Goal: Task Accomplishment & Management: Complete application form

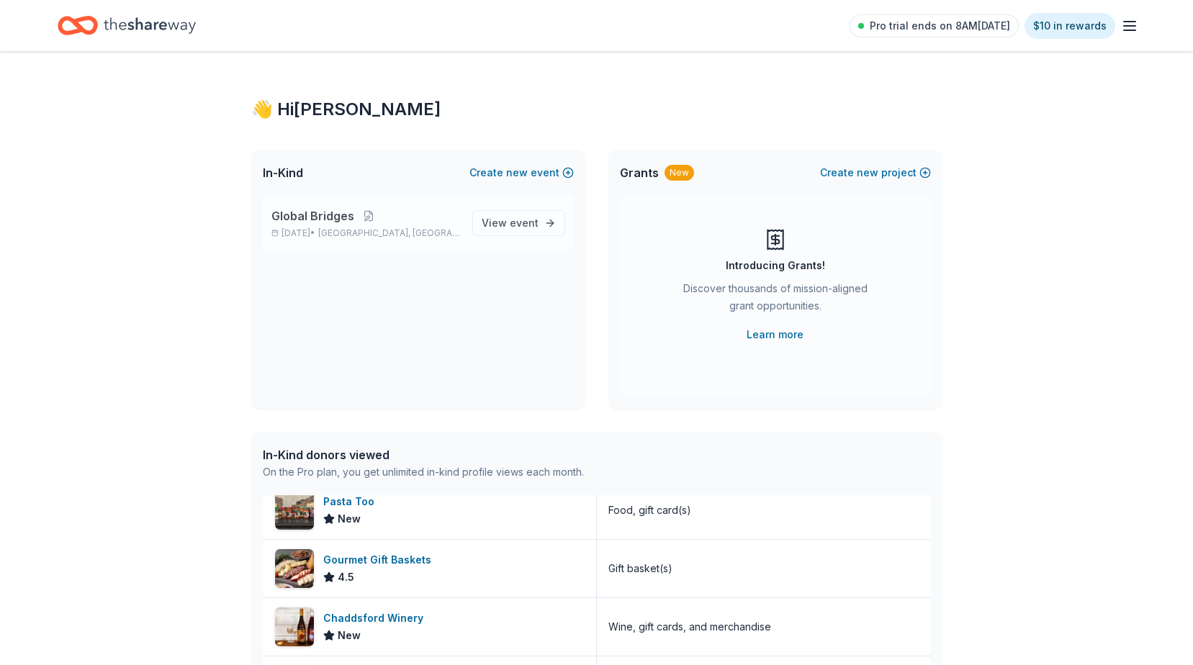
click at [418, 221] on p "Global Bridges" at bounding box center [365, 215] width 189 height 17
click at [525, 204] on div "Global Bridges Oct 17, 2025 • Pittsburgh, PA View event" at bounding box center [418, 223] width 311 height 55
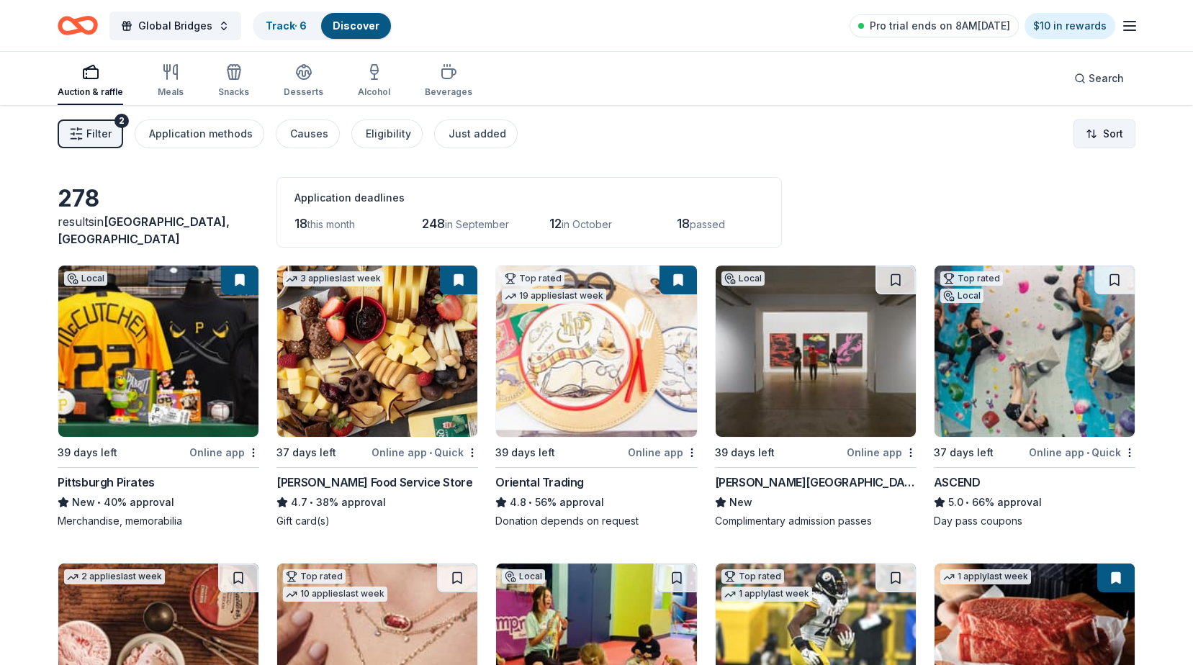
click at [1097, 137] on html "Global Bridges Track · 6 Discover Pro trial ends on 8AM, 8/17 $10 in rewards Au…" at bounding box center [596, 332] width 1193 height 665
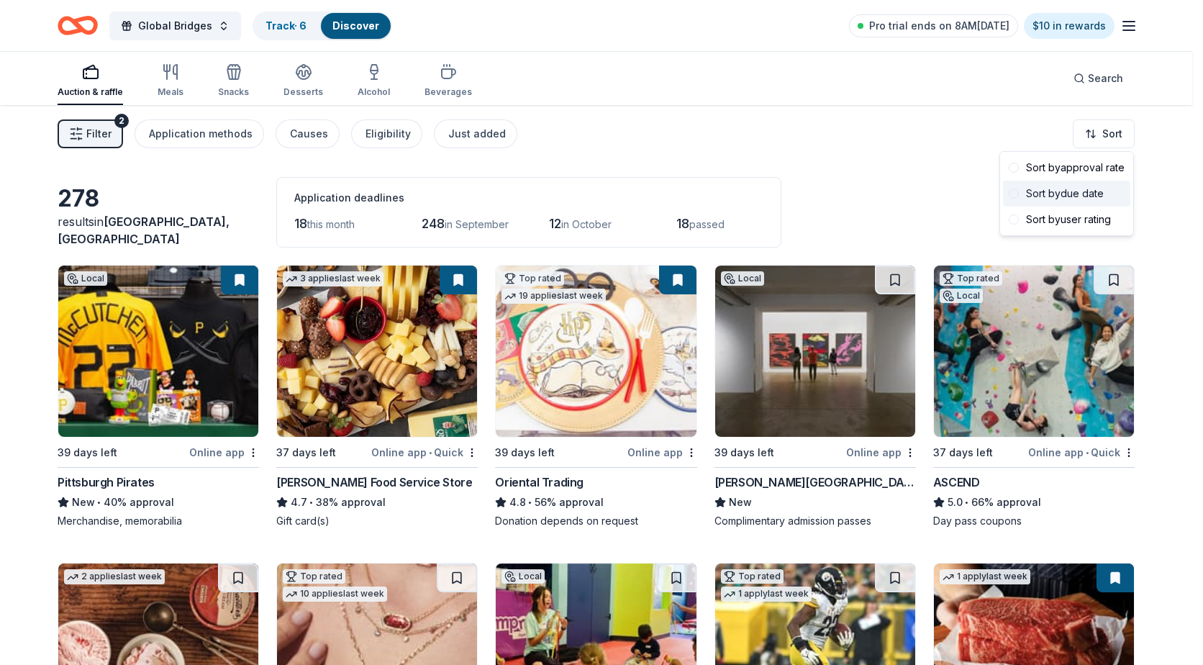
click at [1031, 192] on div "Sort by due date" at bounding box center [1066, 194] width 127 height 26
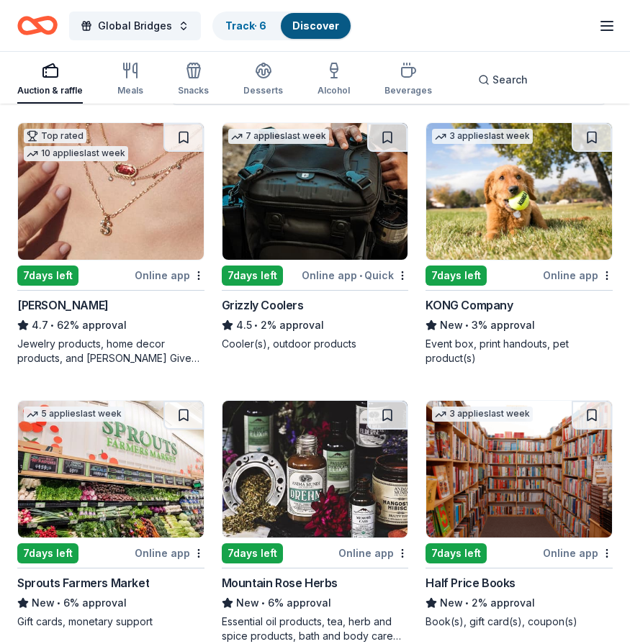
scroll to position [144, 0]
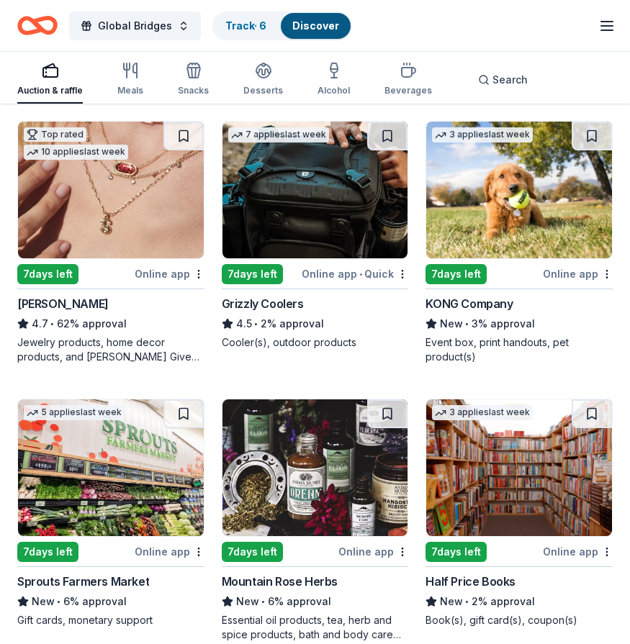
click at [280, 204] on img at bounding box center [315, 190] width 186 height 137
click at [546, 236] on img at bounding box center [519, 190] width 186 height 137
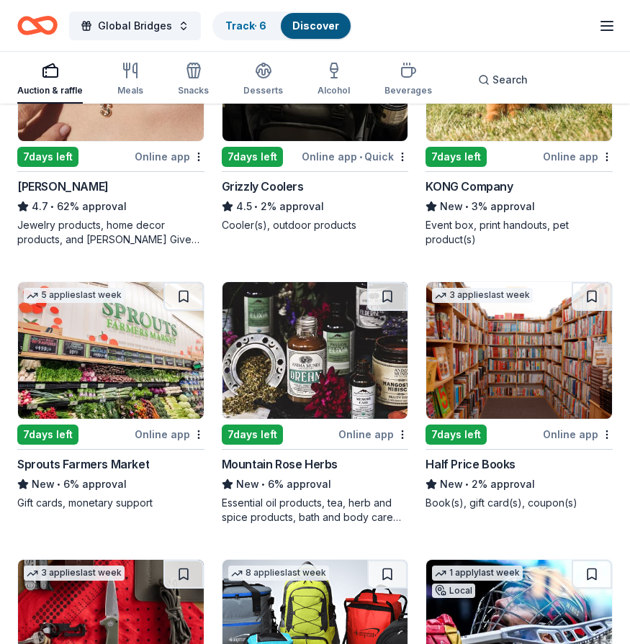
scroll to position [288, 0]
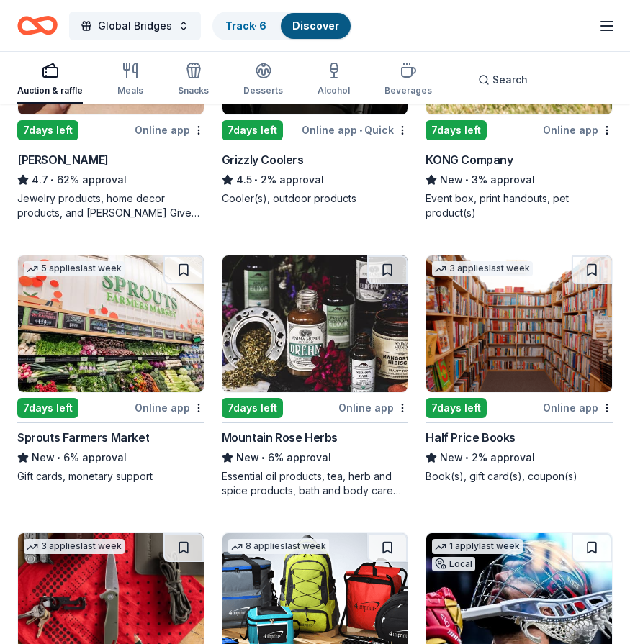
click at [335, 365] on img at bounding box center [315, 324] width 186 height 137
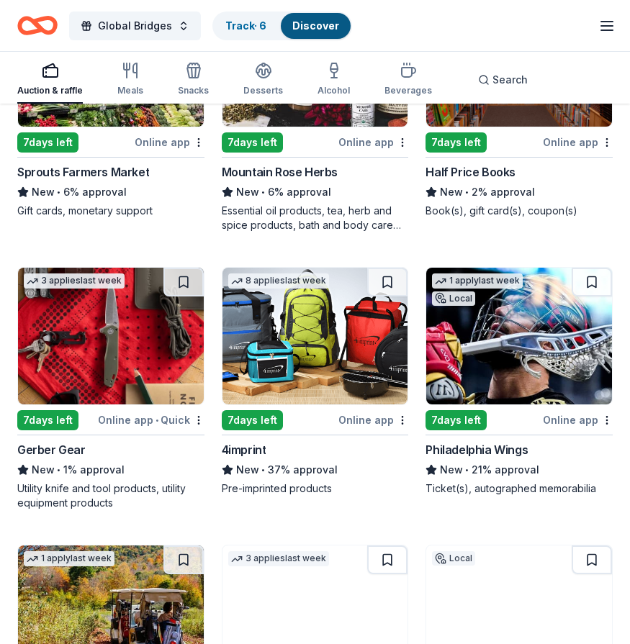
scroll to position [648, 0]
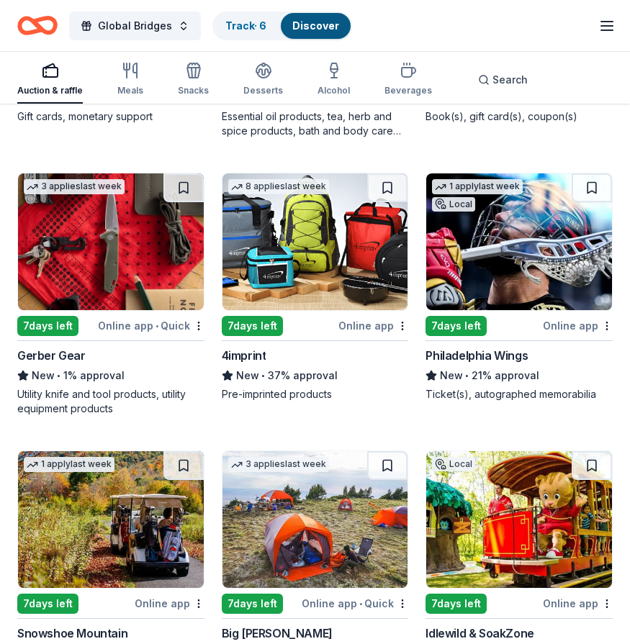
click at [301, 271] on img at bounding box center [315, 241] width 186 height 137
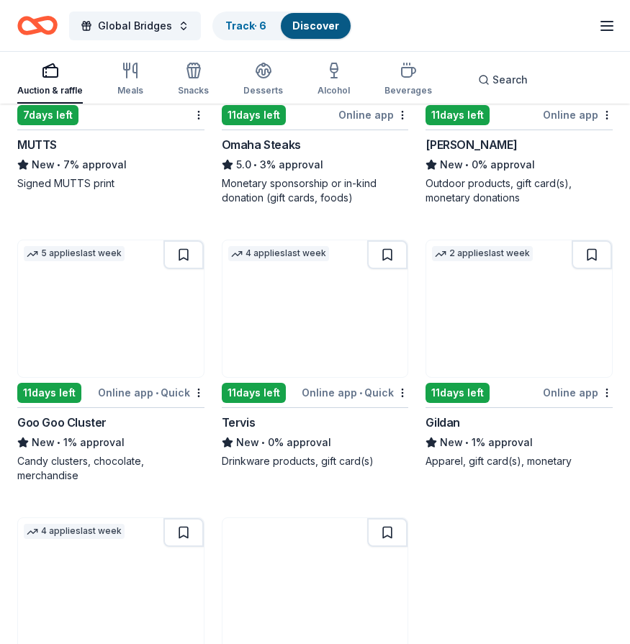
scroll to position [1440, 0]
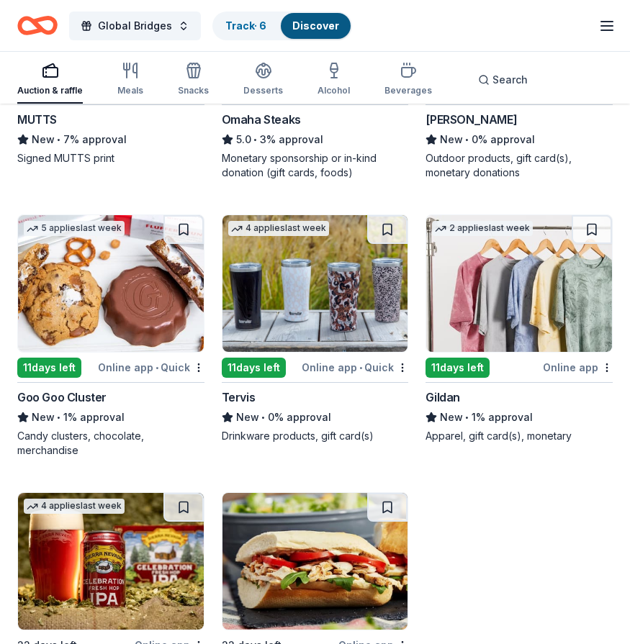
click at [513, 314] on img at bounding box center [519, 283] width 186 height 137
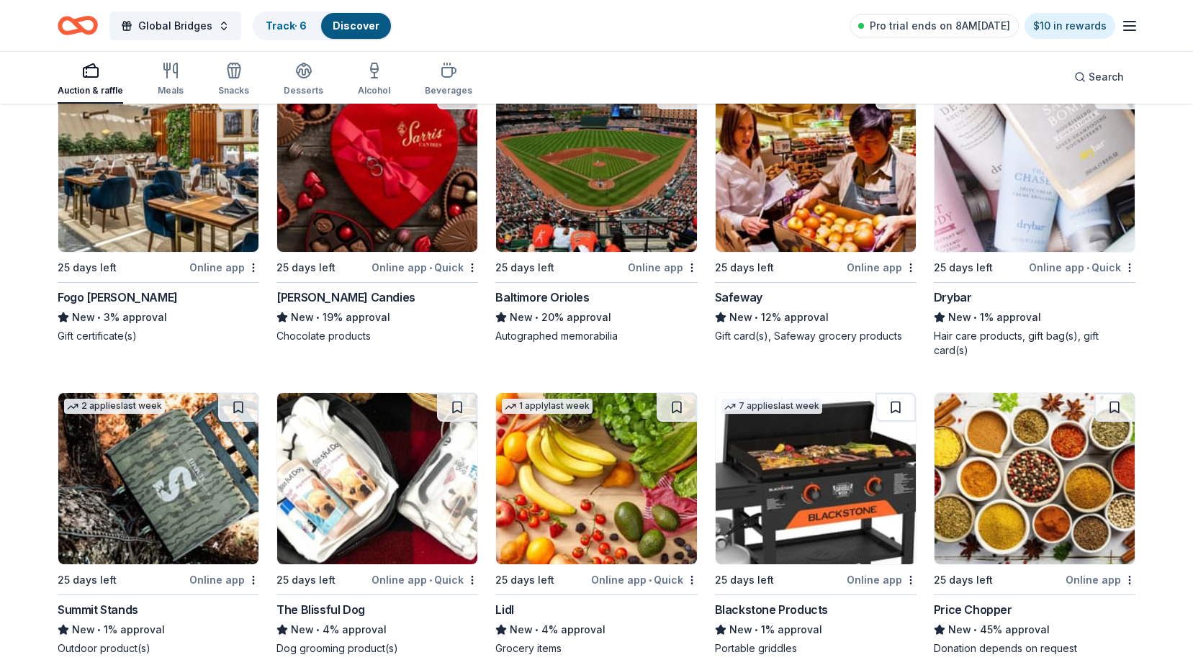
scroll to position [1756, 0]
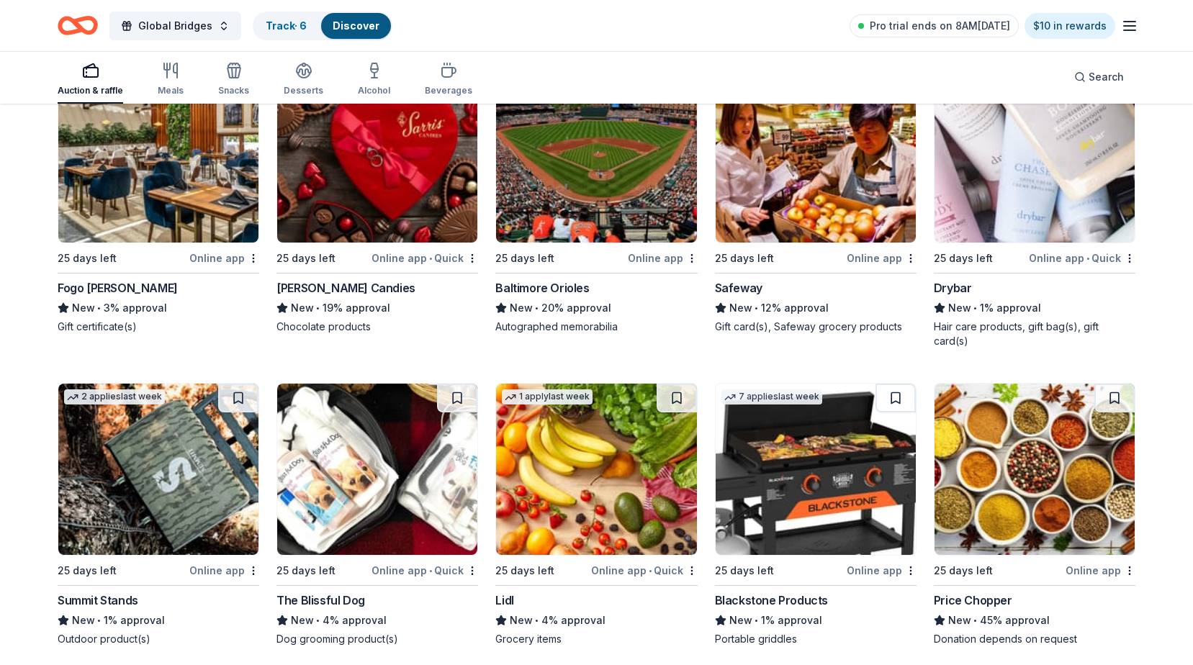
click at [1029, 204] on img at bounding box center [1034, 156] width 200 height 171
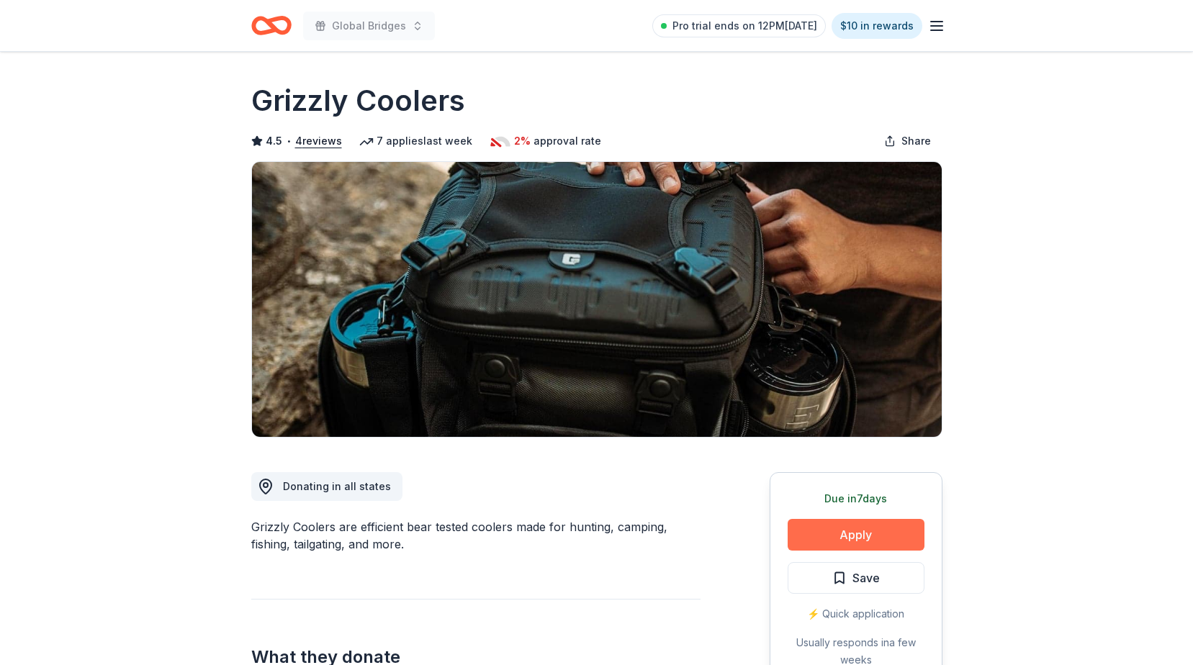
click at [629, 525] on button "Apply" at bounding box center [855, 535] width 137 height 32
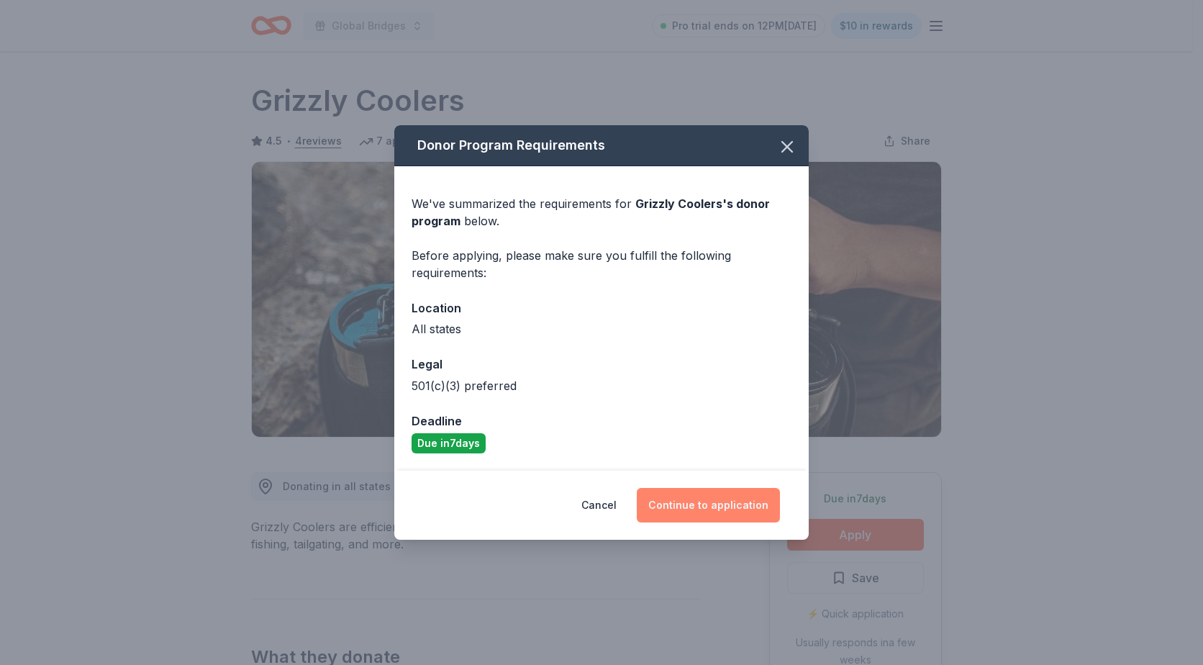
click at [629, 502] on button "Continue to application" at bounding box center [708, 505] width 143 height 35
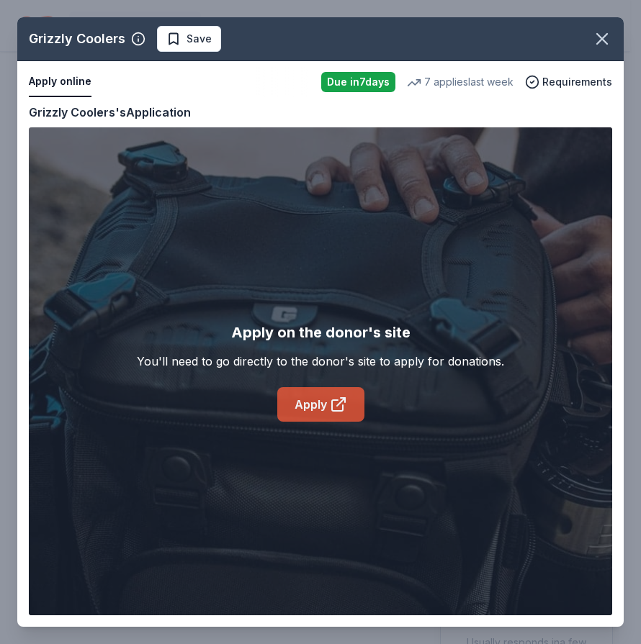
click at [340, 407] on icon at bounding box center [338, 404] width 17 height 17
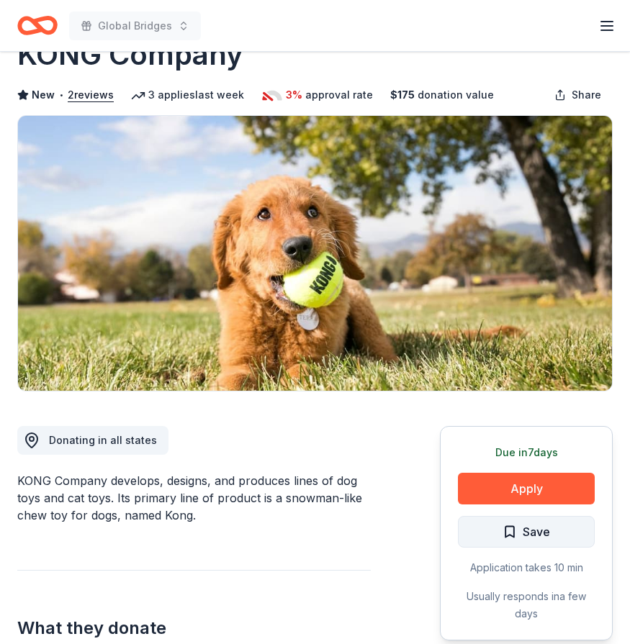
scroll to position [72, 0]
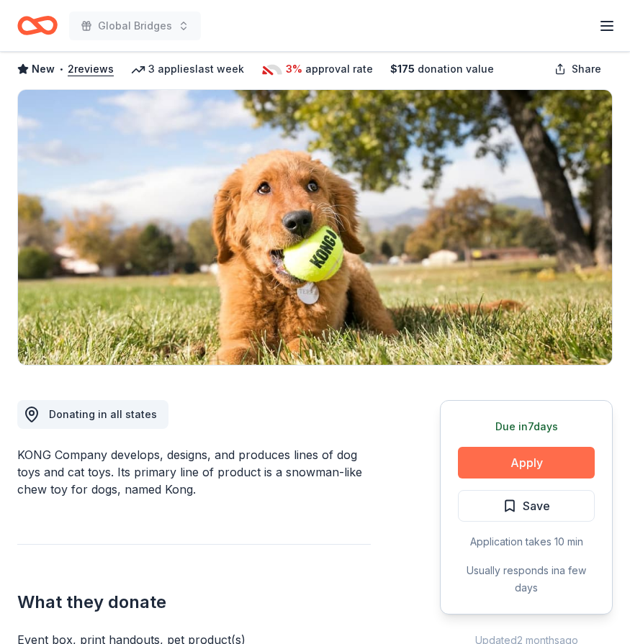
click at [517, 459] on button "Apply" at bounding box center [526, 463] width 137 height 32
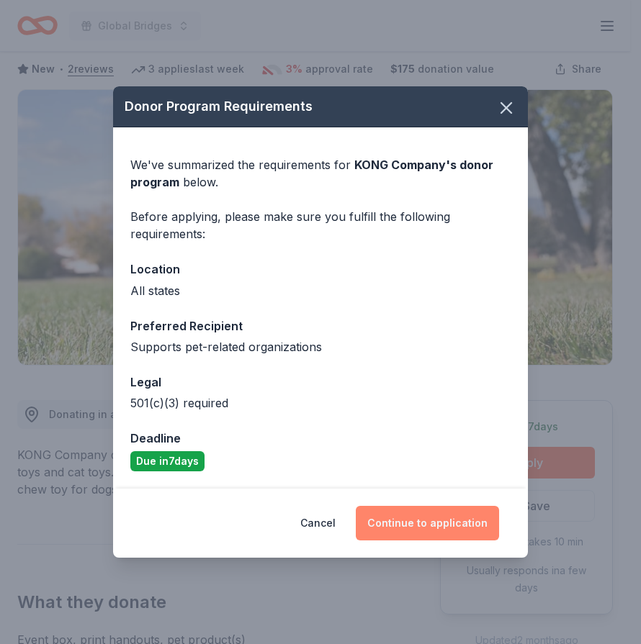
click at [388, 512] on button "Continue to application" at bounding box center [427, 523] width 143 height 35
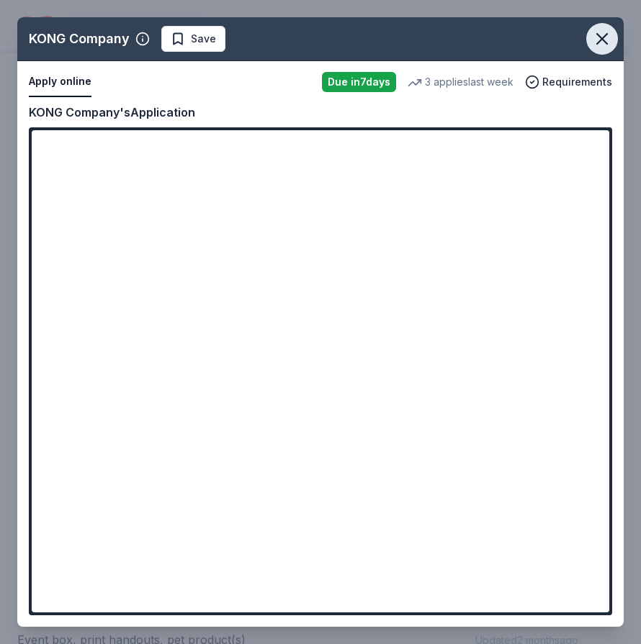
click at [595, 40] on icon "button" at bounding box center [602, 39] width 20 height 20
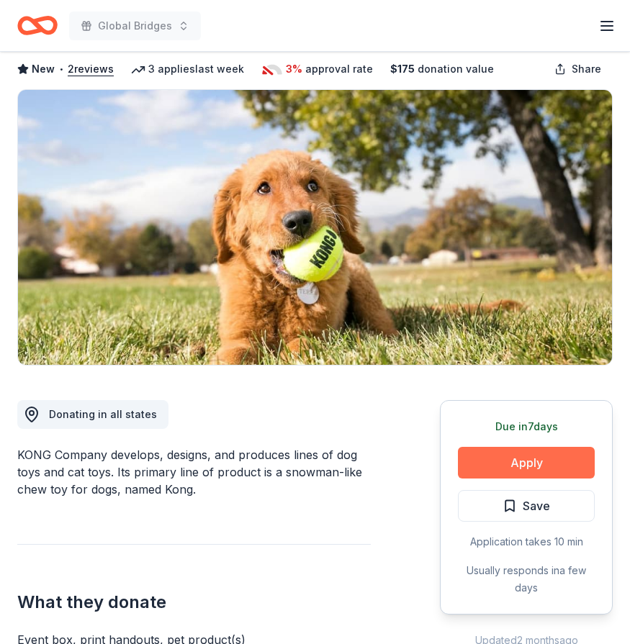
click at [502, 457] on button "Apply" at bounding box center [526, 463] width 137 height 32
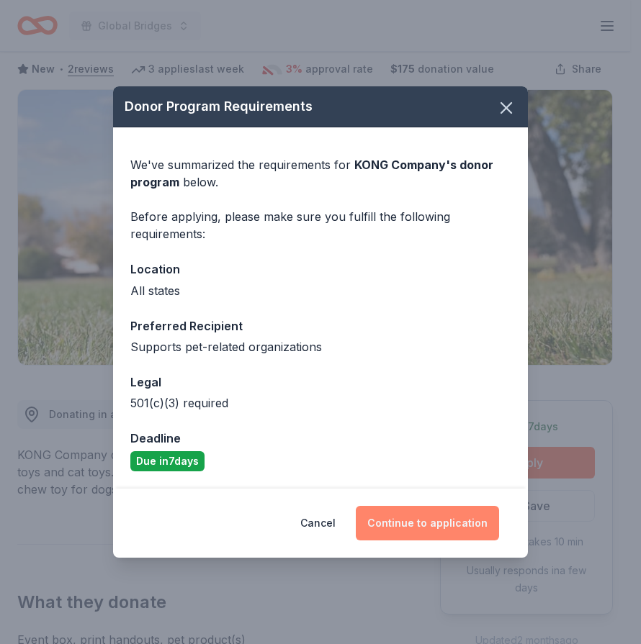
click at [455, 510] on button "Continue to application" at bounding box center [427, 523] width 143 height 35
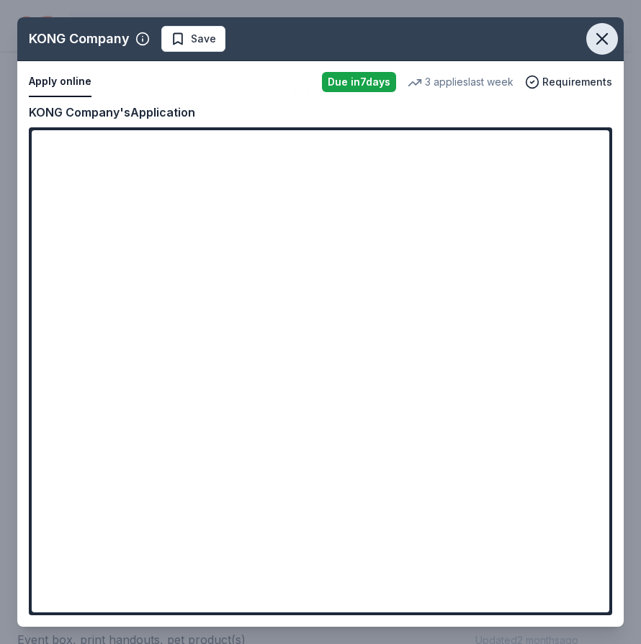
click at [602, 35] on icon "button" at bounding box center [602, 39] width 20 height 20
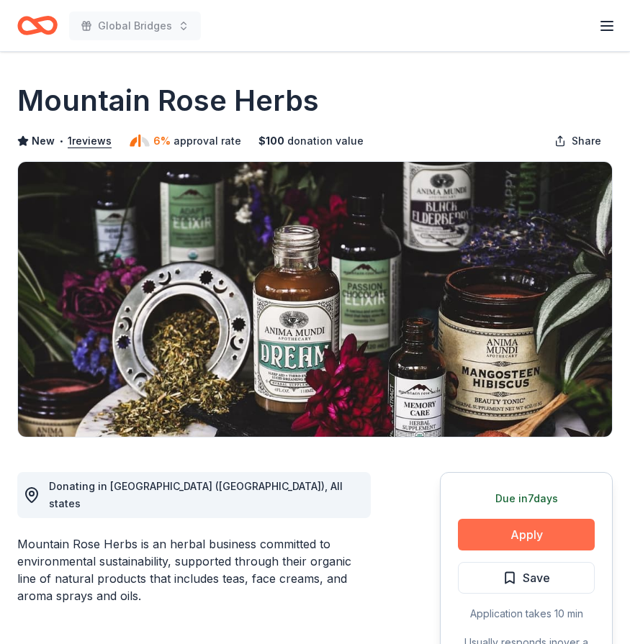
click at [500, 529] on button "Apply" at bounding box center [526, 535] width 137 height 32
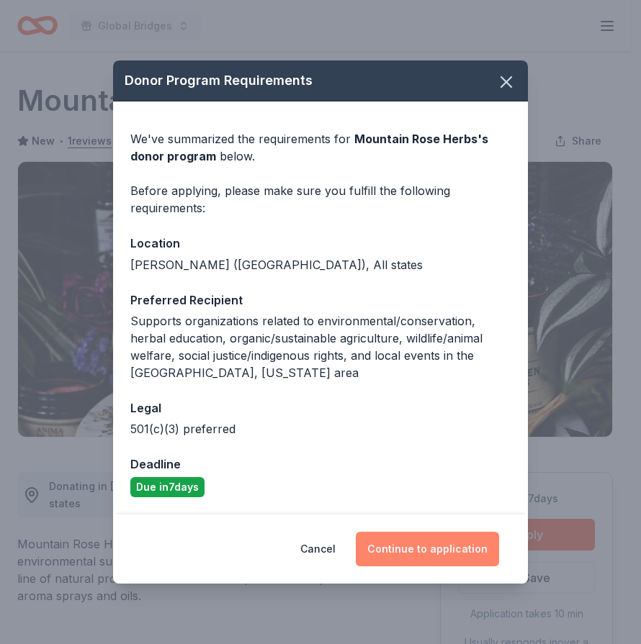
click at [397, 556] on button "Continue to application" at bounding box center [427, 549] width 143 height 35
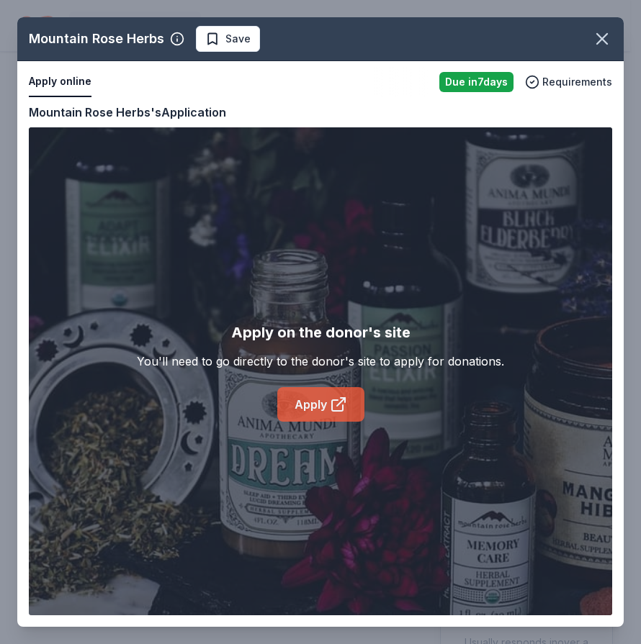
click at [335, 408] on icon at bounding box center [338, 404] width 17 height 17
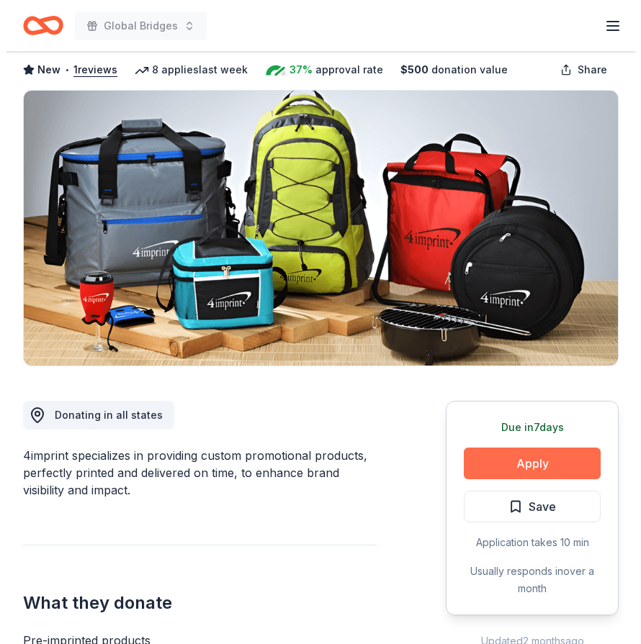
scroll to position [72, 0]
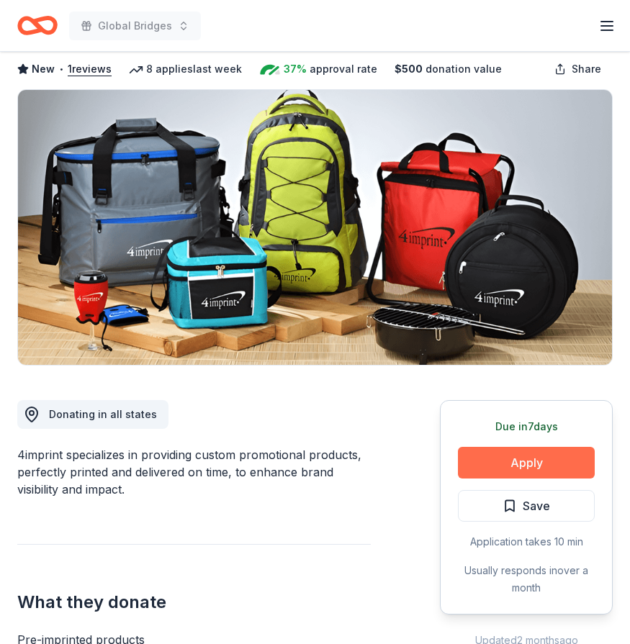
click at [543, 466] on button "Apply" at bounding box center [526, 463] width 137 height 32
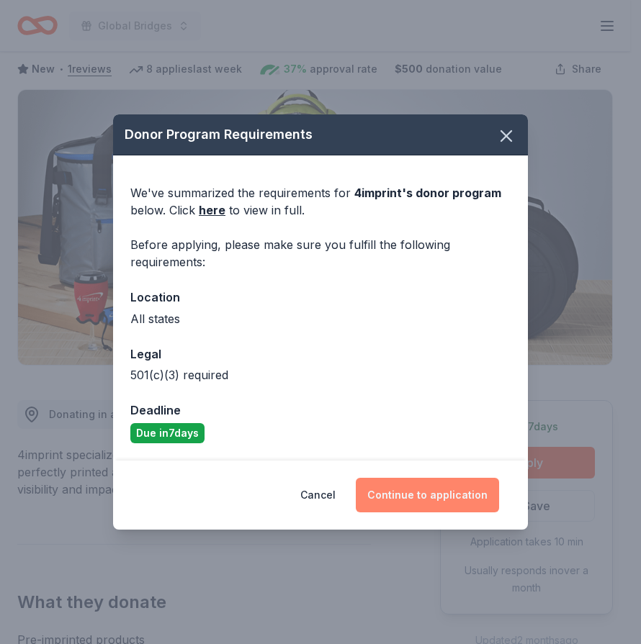
click at [425, 505] on button "Continue to application" at bounding box center [427, 495] width 143 height 35
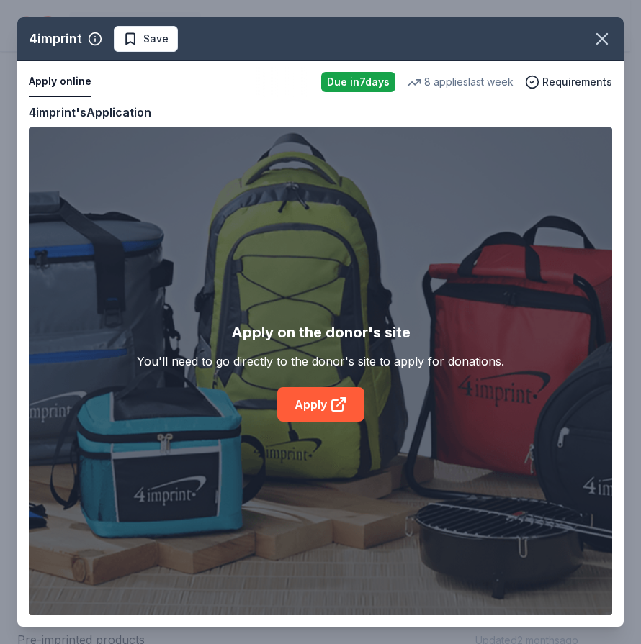
click at [302, 387] on div "Apply on the donor's site You'll need to go directly to the donor's site to app…" at bounding box center [320, 371] width 367 height 101
click at [305, 394] on link "Apply" at bounding box center [320, 404] width 87 height 35
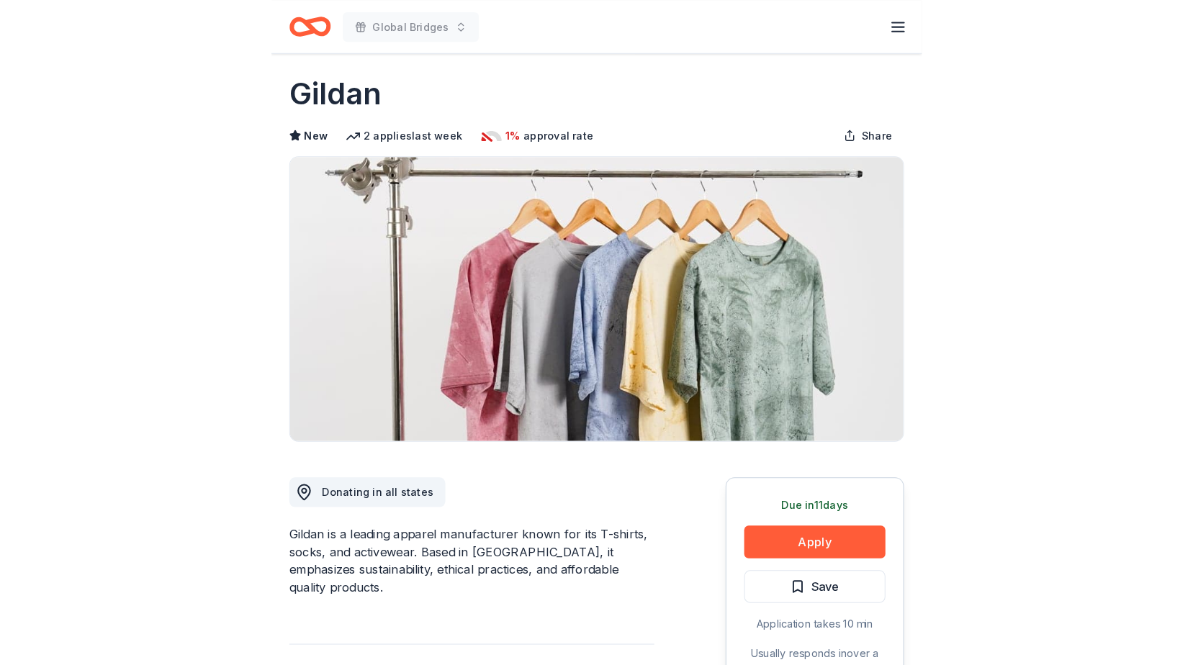
scroll to position [144, 0]
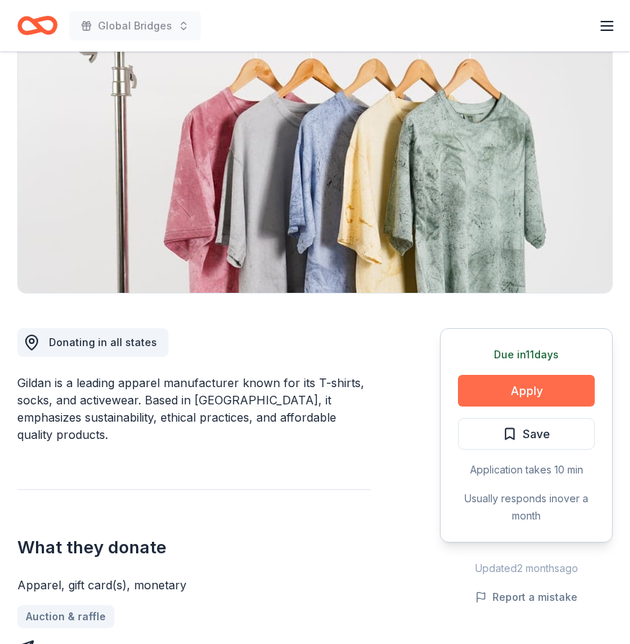
click at [510, 380] on button "Apply" at bounding box center [526, 391] width 137 height 32
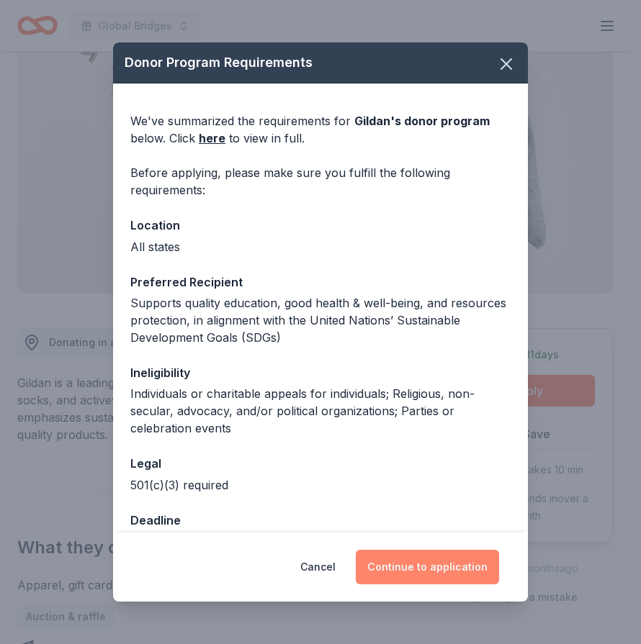
click at [446, 576] on button "Continue to application" at bounding box center [427, 567] width 143 height 35
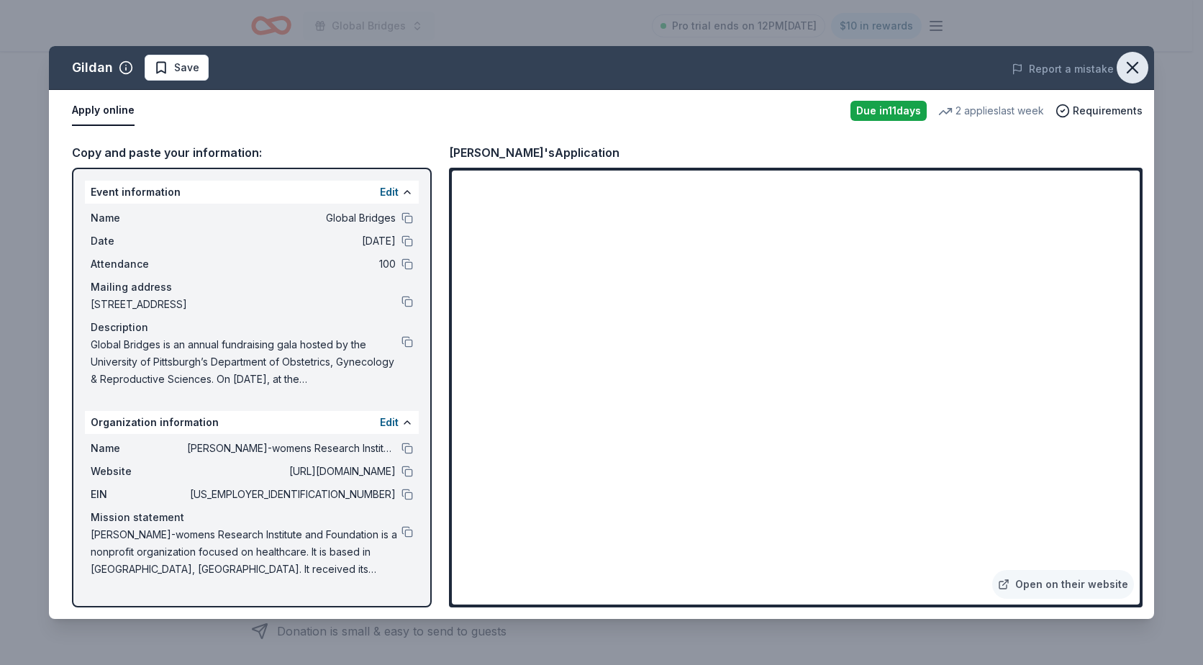
click at [629, 61] on icon "button" at bounding box center [1133, 68] width 20 height 20
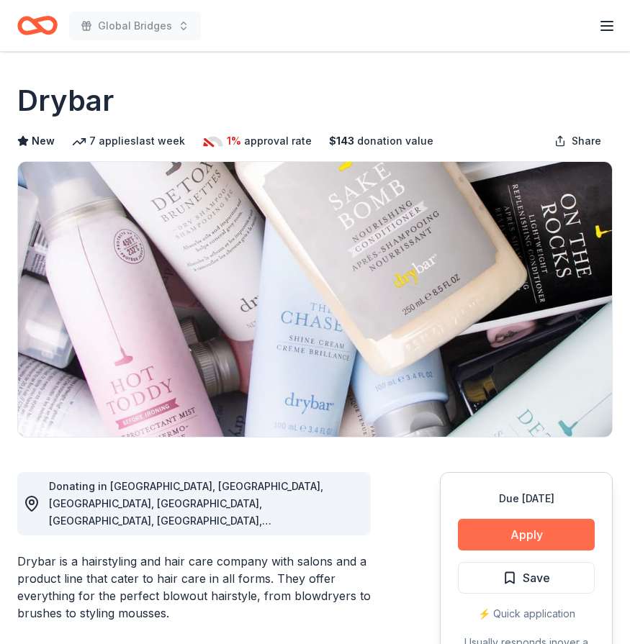
click at [556, 545] on button "Apply" at bounding box center [526, 535] width 137 height 32
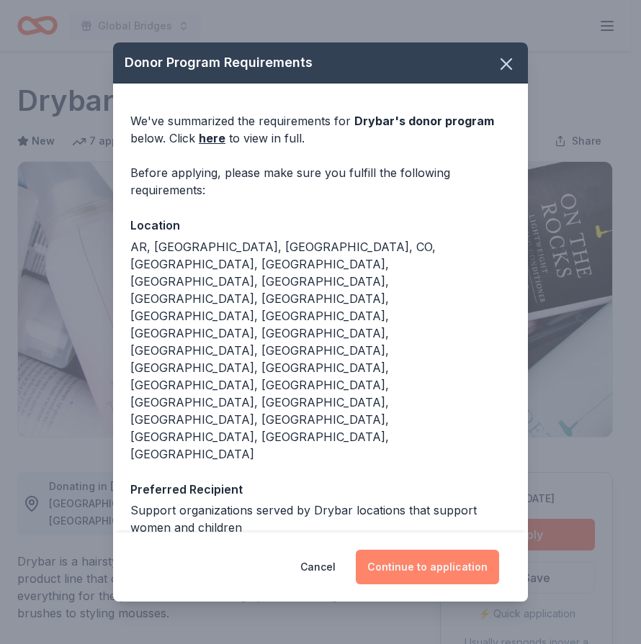
click at [427, 550] on button "Continue to application" at bounding box center [427, 567] width 143 height 35
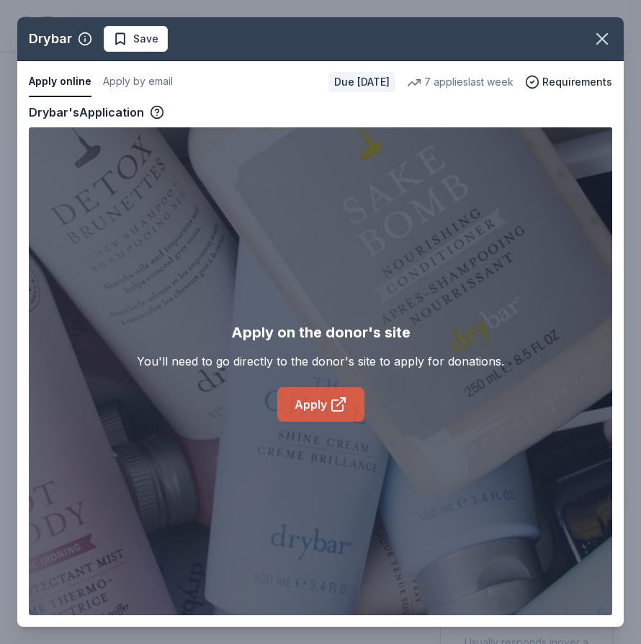
click at [333, 403] on icon at bounding box center [338, 404] width 17 height 17
